Goal: Check status

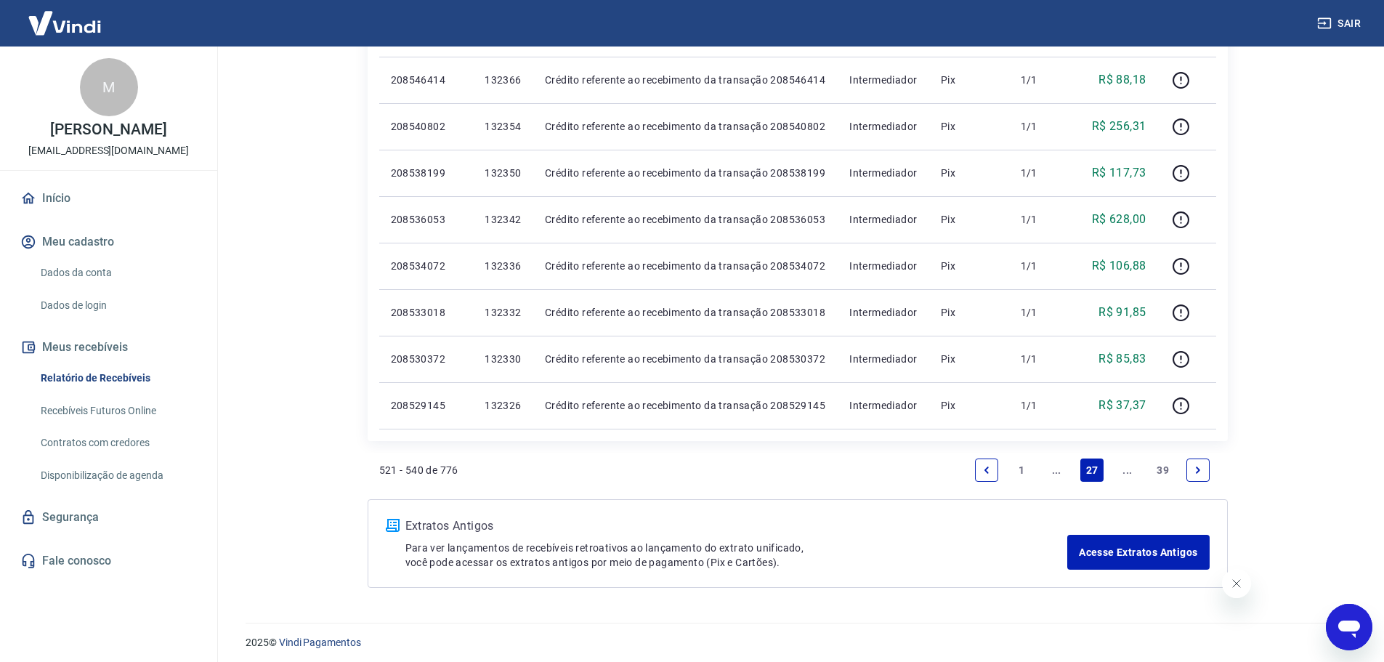
scroll to position [897, 0]
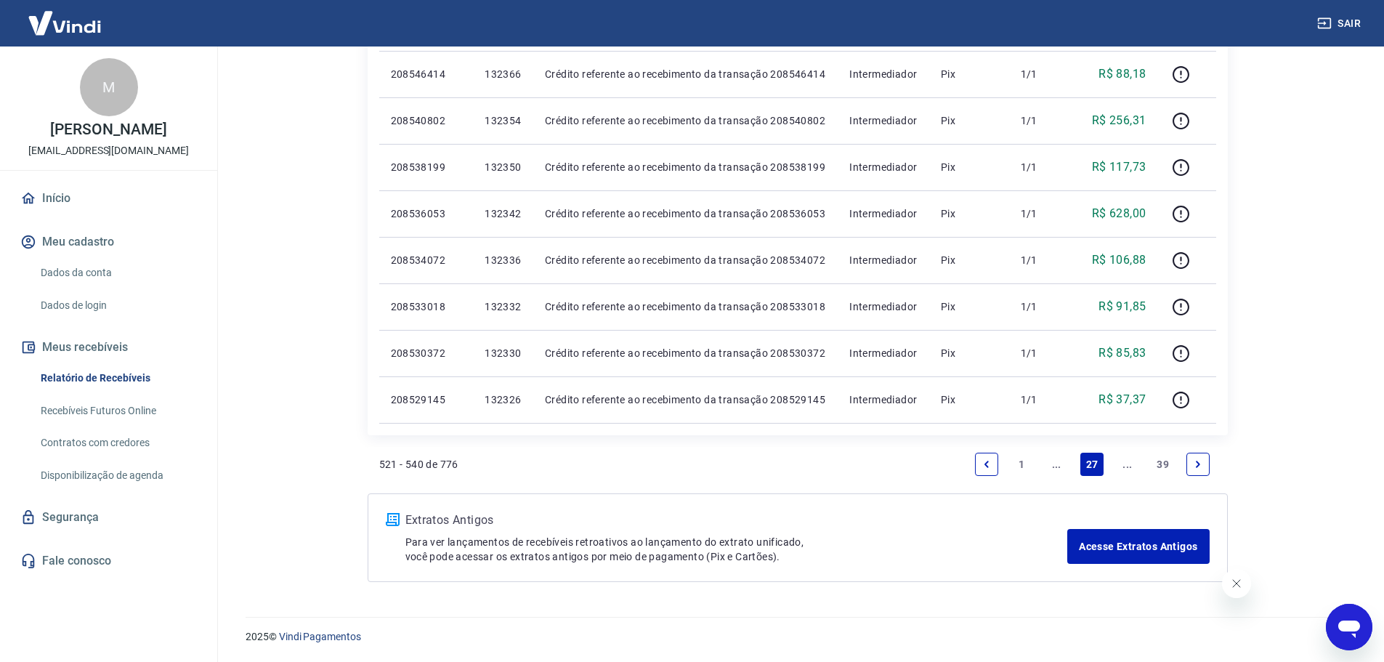
click at [1191, 466] on link "Next page" at bounding box center [1197, 464] width 23 height 23
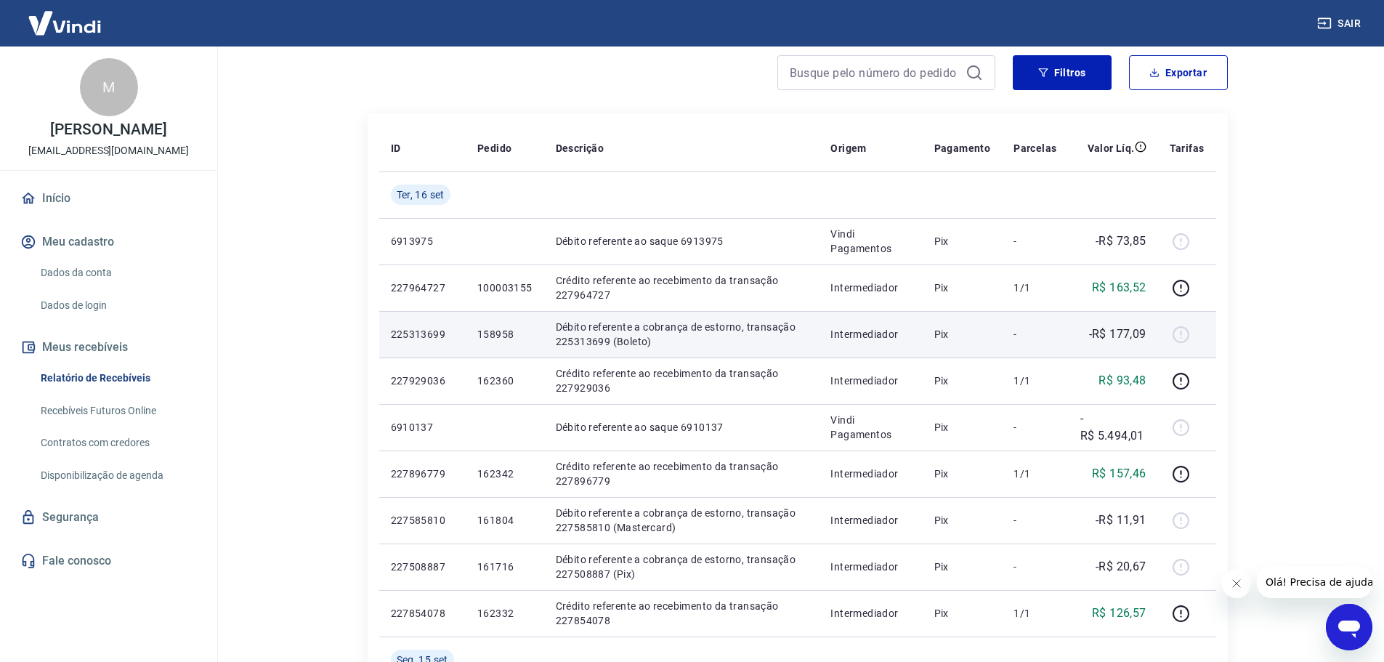
scroll to position [145, 0]
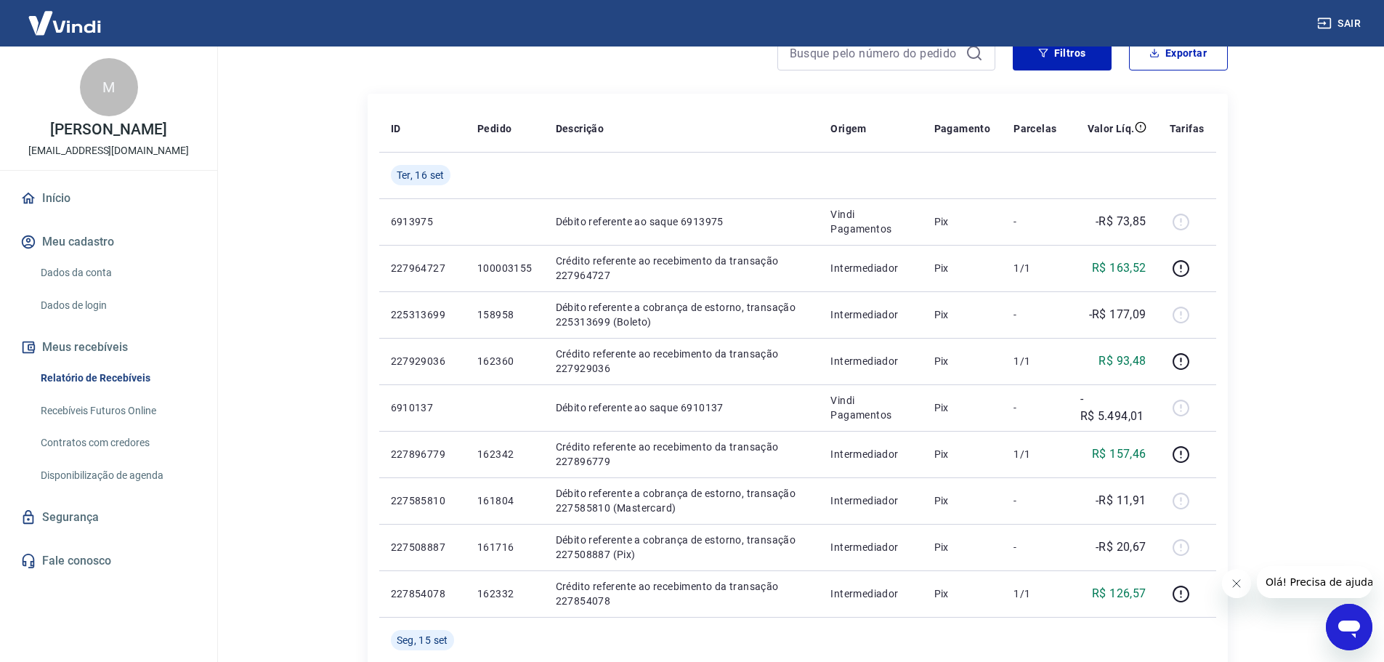
click at [1348, 294] on main "Início / Meus Recebíveis / Relatório de Recebíveis Relatório de Recebíveis Saib…" at bounding box center [797, 208] width 1173 height 615
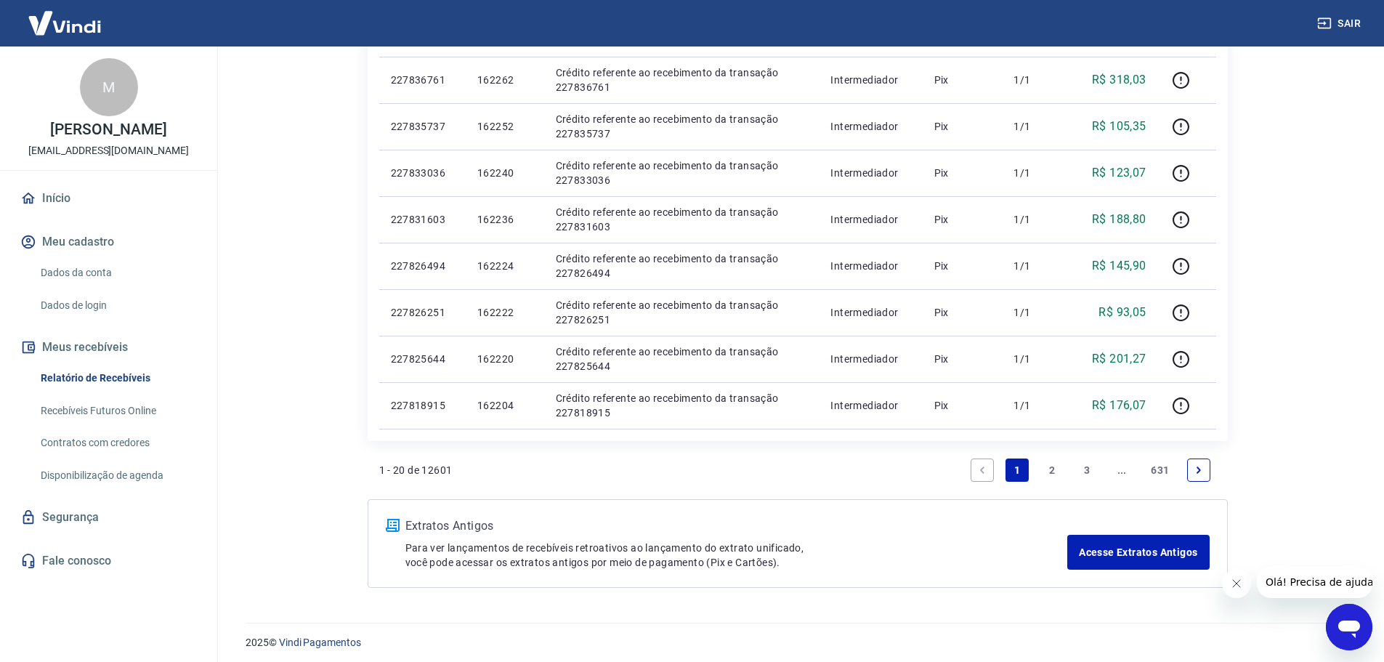
scroll to position [897, 0]
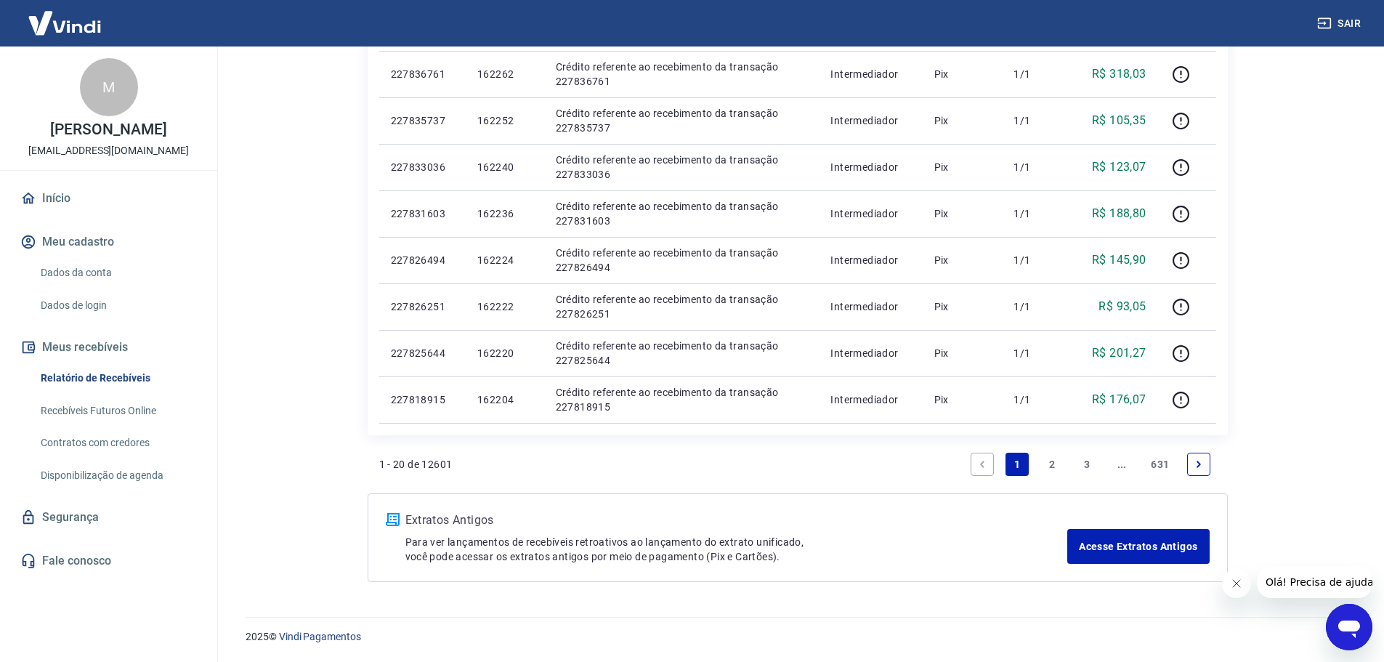
click at [1056, 469] on link "2" at bounding box center [1051, 464] width 23 height 23
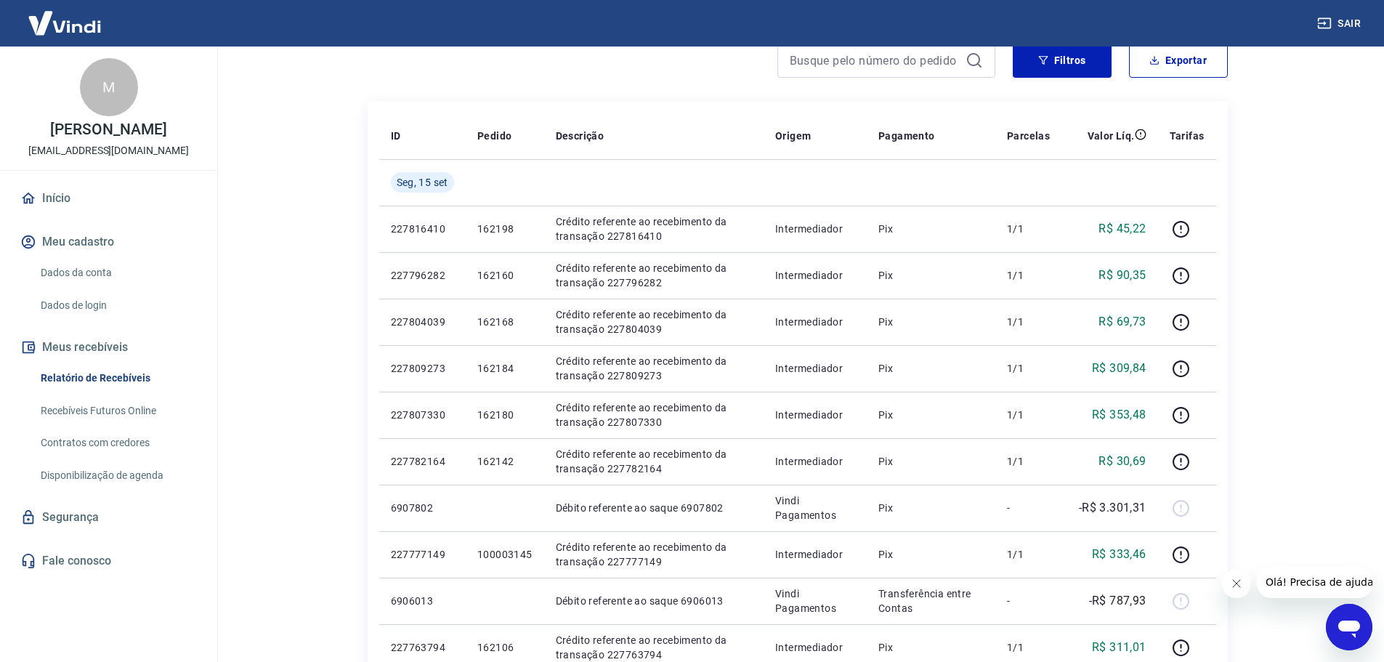
scroll to position [145, 0]
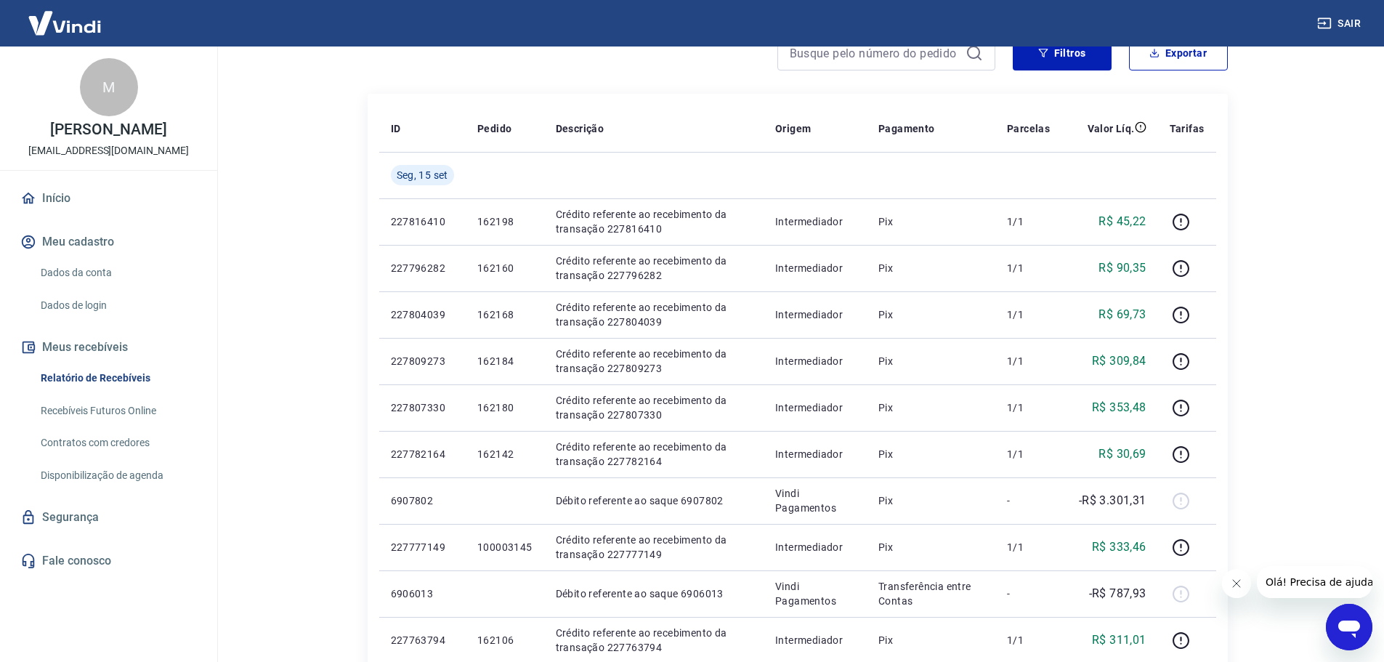
click at [1334, 323] on main "Início / Meus Recebíveis / Relatório de Recebíveis Relatório de Recebíveis Saib…" at bounding box center [797, 208] width 1173 height 615
